Goal: Check status: Check status

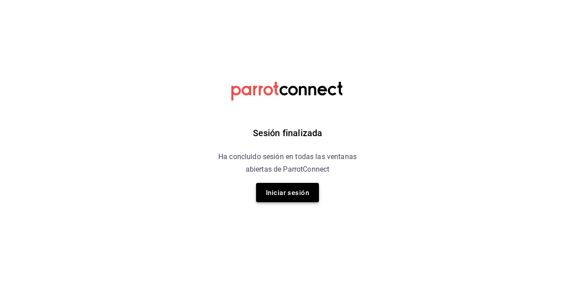
click at [279, 191] on font "Iniciar sesión" at bounding box center [287, 193] width 43 height 8
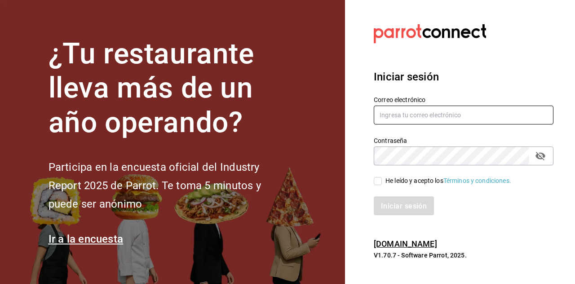
click at [406, 124] on input "text" at bounding box center [464, 115] width 180 height 19
type input "cafeteria@fikakaffe.mx"
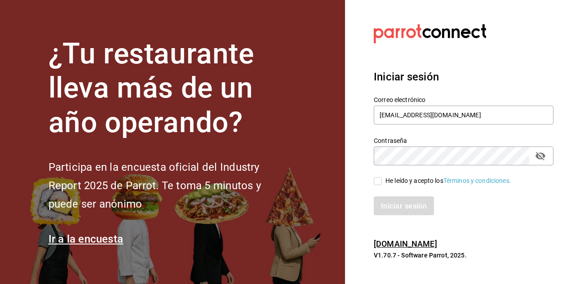
click at [372, 186] on div "He leído y acepto los Términos y condiciones." at bounding box center [458, 175] width 191 height 21
click at [377, 185] on input "He leído y acepto los Términos y condiciones." at bounding box center [378, 181] width 8 height 8
checkbox input "true"
click at [390, 210] on font "Iniciar sesión" at bounding box center [404, 206] width 46 height 9
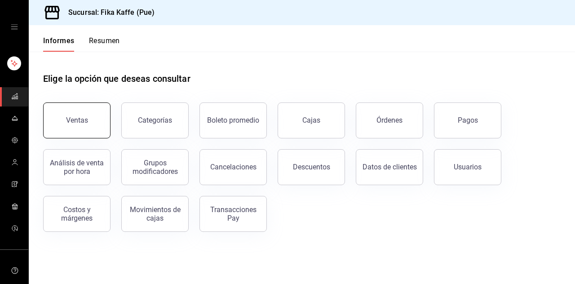
click at [65, 119] on button "Ventas" at bounding box center [76, 120] width 67 height 36
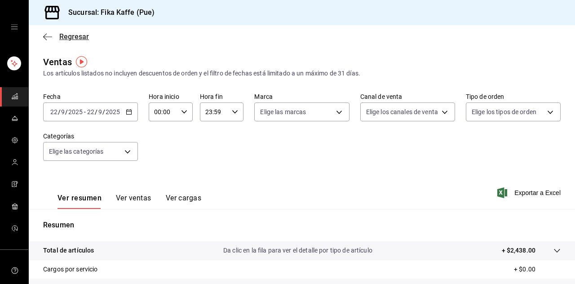
click at [49, 32] on span "Regresar" at bounding box center [66, 36] width 46 height 9
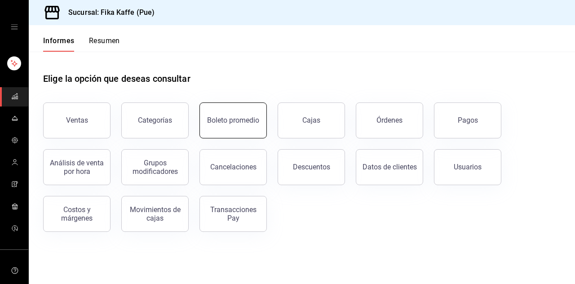
click at [240, 120] on font "Boleto promedio" at bounding box center [233, 120] width 52 height 9
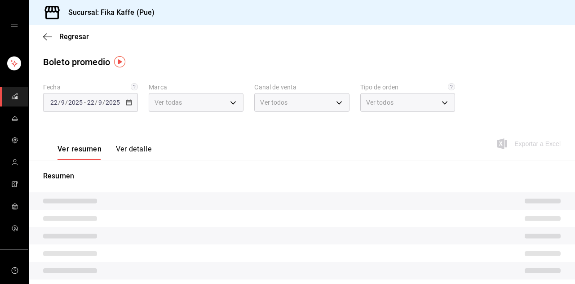
type input "34ad27b6-2ad7-4e09-8c47-bff0ca000e3b"
type input "PARROT,UBER_EATS,RAPPI,DIDI_FOOD,ONLINE"
type input "8d64773b-d3c6-49e5-b537-dcc1464cf815,ef9d2947-97ac-4826-920c-f86655f2f616,0f720…"
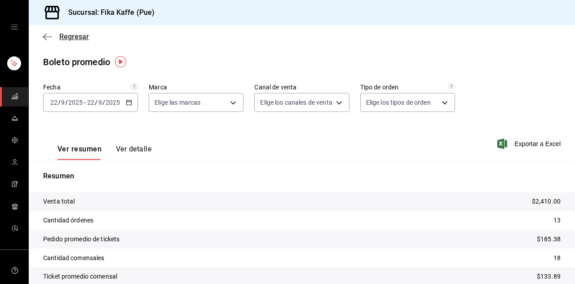
click at [47, 38] on icon "button" at bounding box center [47, 37] width 9 height 8
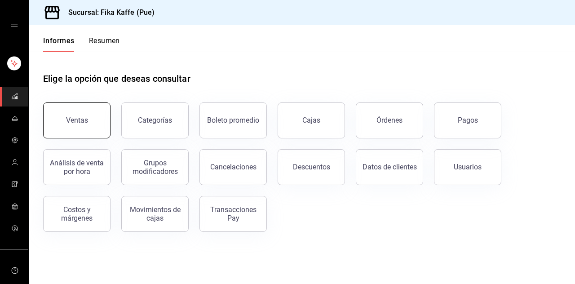
click at [90, 119] on button "Ventas" at bounding box center [76, 120] width 67 height 36
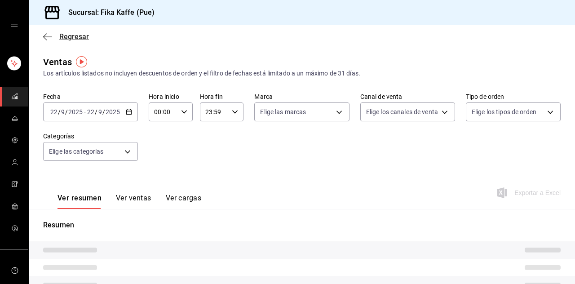
click at [44, 36] on icon "button" at bounding box center [47, 36] width 9 height 0
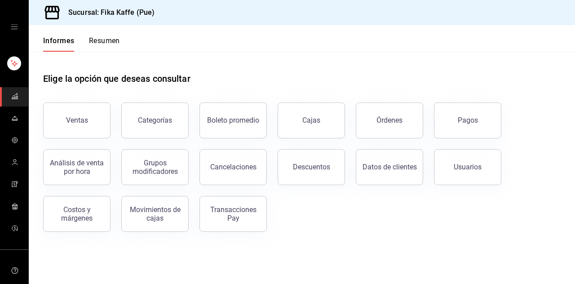
click at [98, 46] on button "Resumen" at bounding box center [104, 44] width 31 height 16
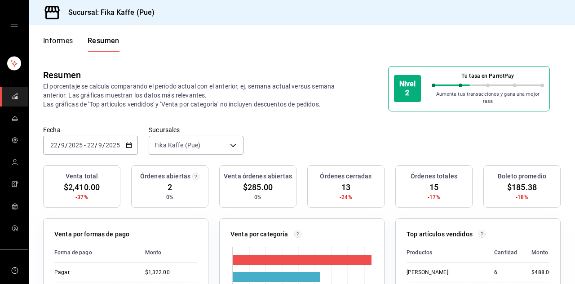
click at [101, 143] on input "9" at bounding box center [100, 145] width 4 height 7
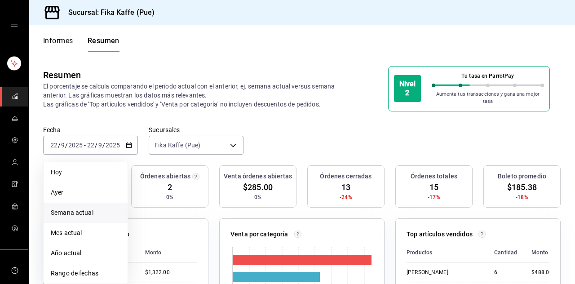
click at [77, 209] on font "Semana actual" at bounding box center [72, 212] width 43 height 7
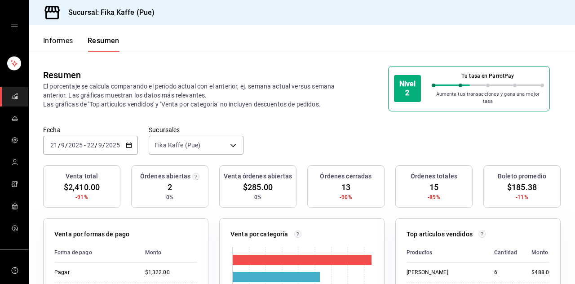
click at [82, 142] on input "2025" at bounding box center [75, 145] width 15 height 7
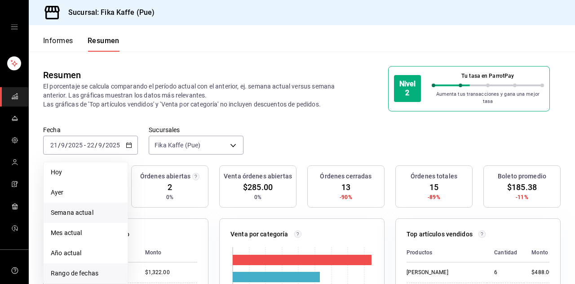
click at [80, 270] on font "Rango de fechas" at bounding box center [75, 273] width 48 height 7
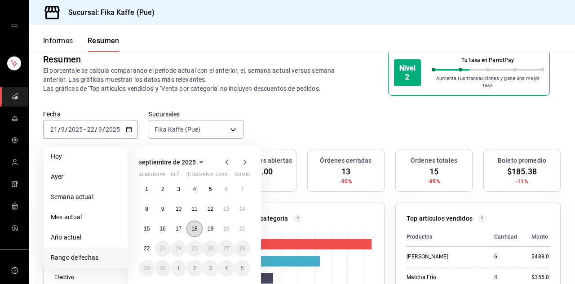
scroll to position [29, 0]
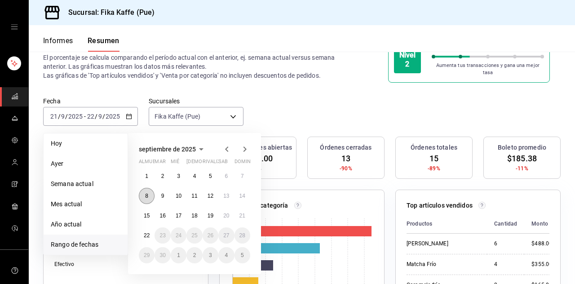
click at [145, 193] on font "8" at bounding box center [146, 196] width 3 height 6
click at [224, 193] on font "13" at bounding box center [226, 196] width 6 height 6
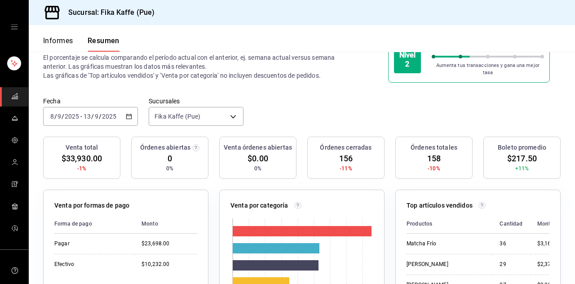
click at [97, 113] on input "9" at bounding box center [96, 116] width 4 height 7
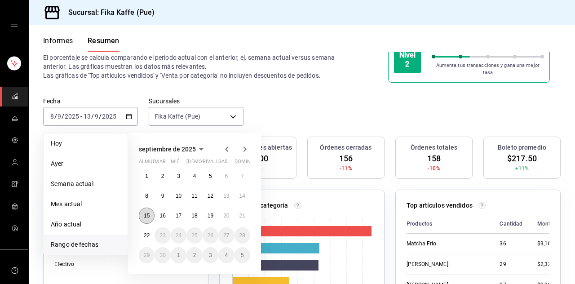
click at [148, 213] on font "15" at bounding box center [147, 216] width 6 height 6
click at [229, 213] on font "20" at bounding box center [226, 216] width 6 height 6
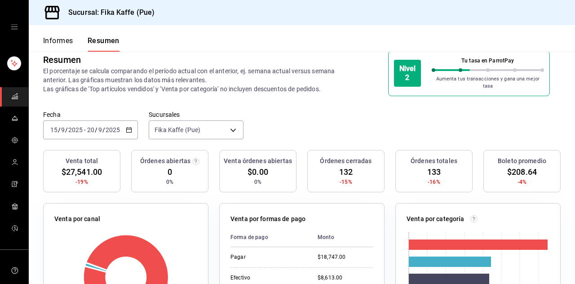
scroll to position [0, 0]
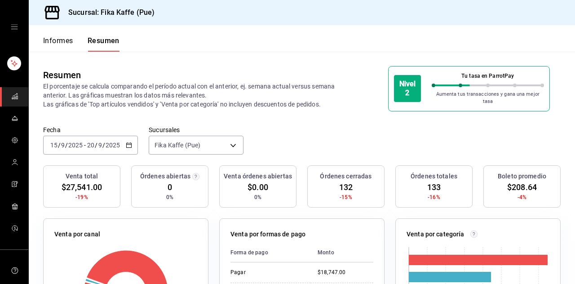
click at [95, 142] on font "/" at bounding box center [96, 145] width 3 height 7
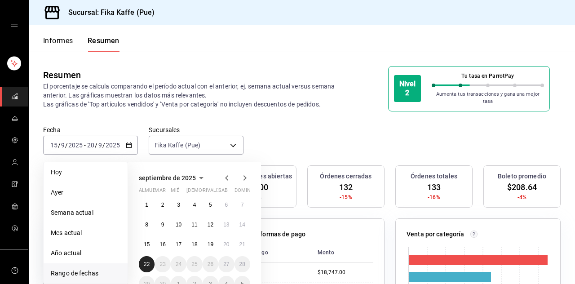
click at [151, 263] on button "22" at bounding box center [147, 264] width 16 height 16
click at [148, 261] on font "22" at bounding box center [147, 264] width 6 height 6
click at [148, 260] on html "Sucursal: Fika Kaffe (Pue) Informes Resumen Resumen El porcentaje se calcula co…" at bounding box center [287, 142] width 575 height 284
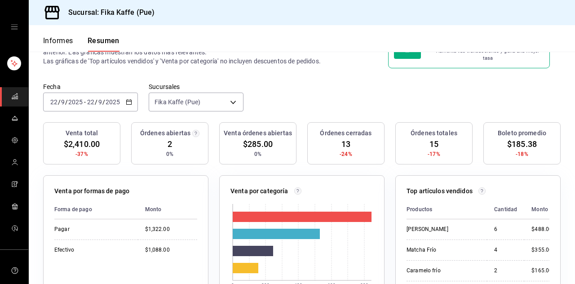
scroll to position [58, 0]
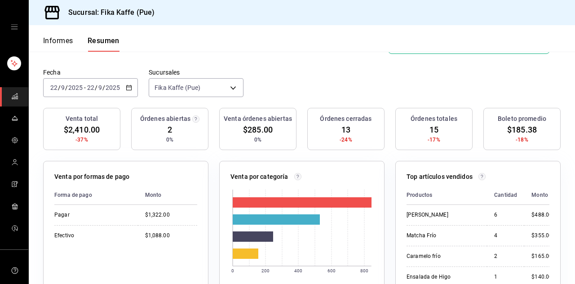
click at [195, 117] on circle "button" at bounding box center [195, 118] width 7 height 7
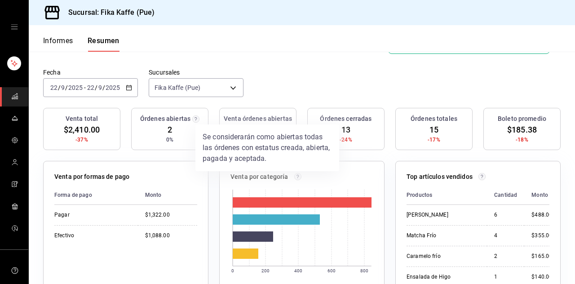
click at [354, 77] on div at bounding box center [287, 142] width 575 height 284
